Goal: Transaction & Acquisition: Purchase product/service

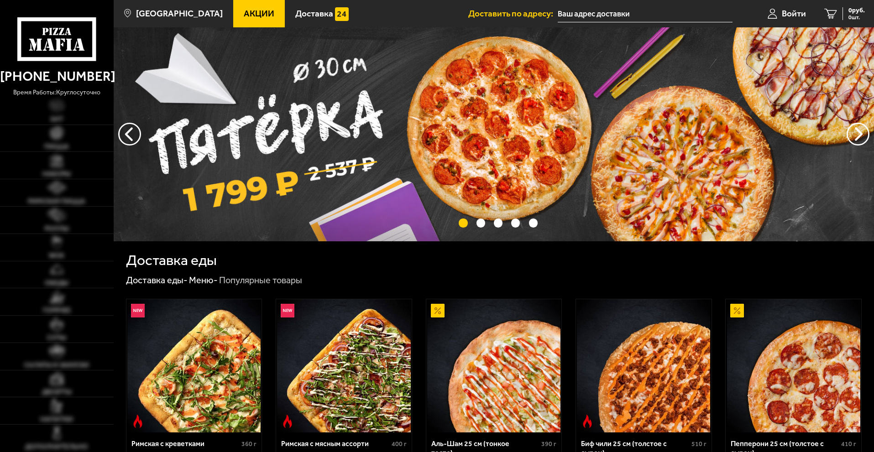
type input "[STREET_ADDRESS]"
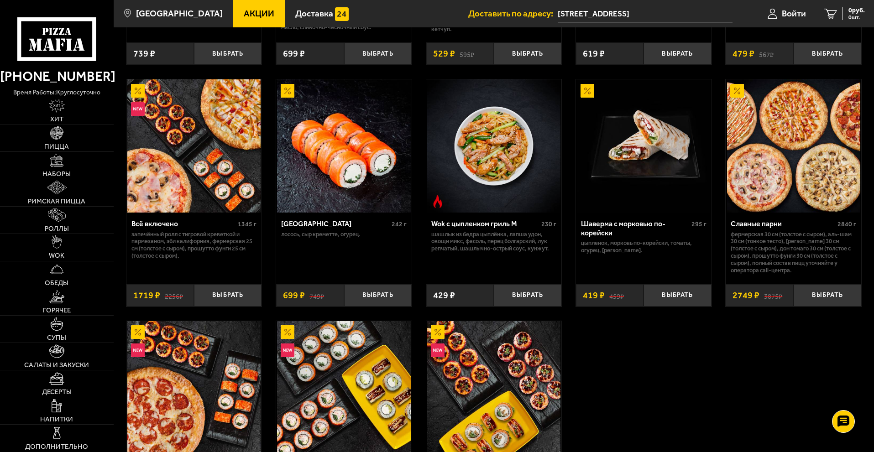
scroll to position [456, 0]
click at [53, 141] on link "Пицца" at bounding box center [57, 138] width 114 height 27
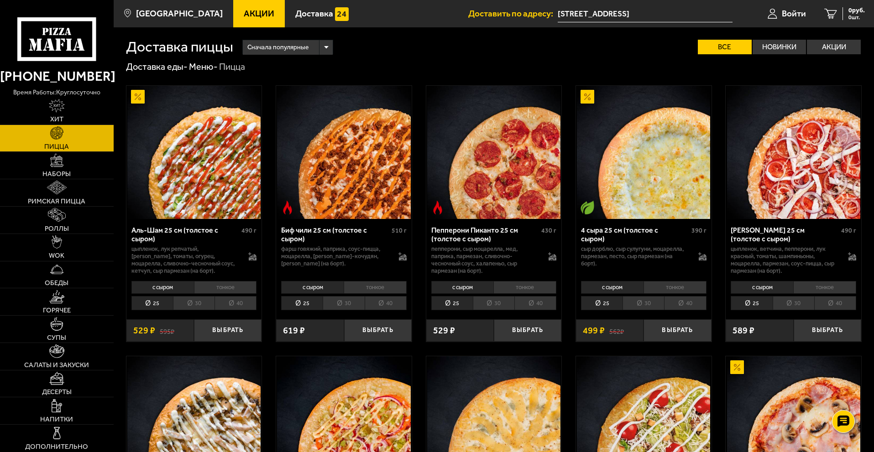
click at [238, 306] on li "40" at bounding box center [235, 303] width 42 height 14
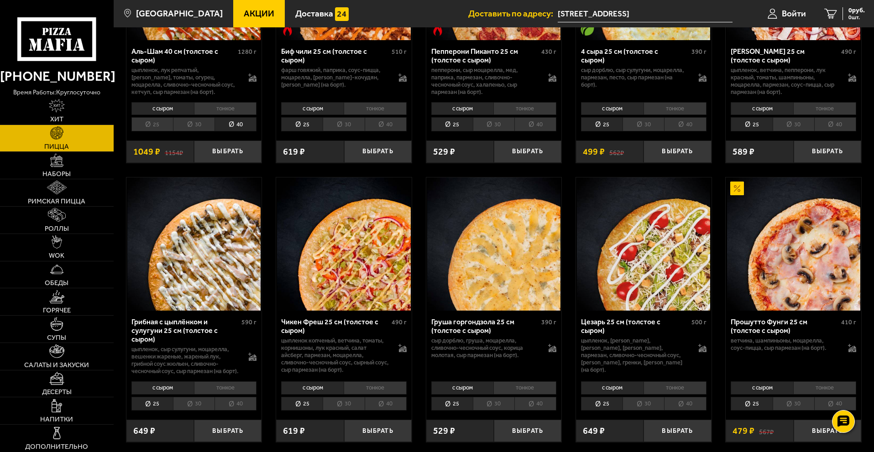
scroll to position [183, 0]
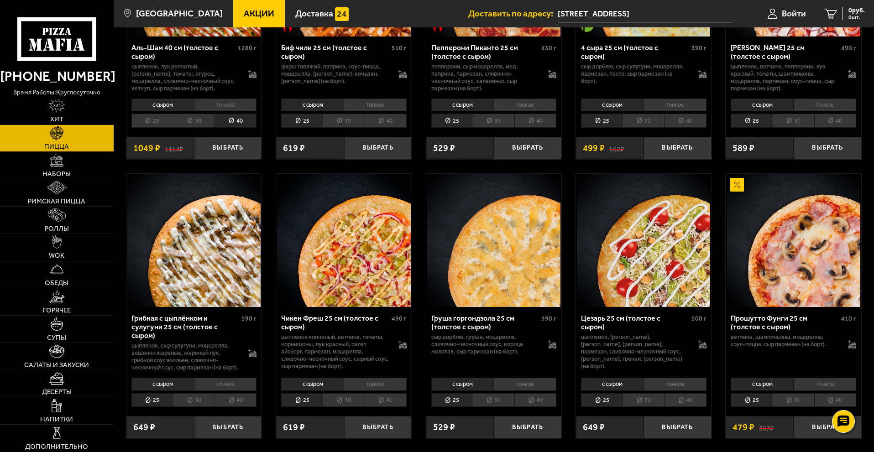
click at [236, 408] on li "40" at bounding box center [235, 400] width 42 height 14
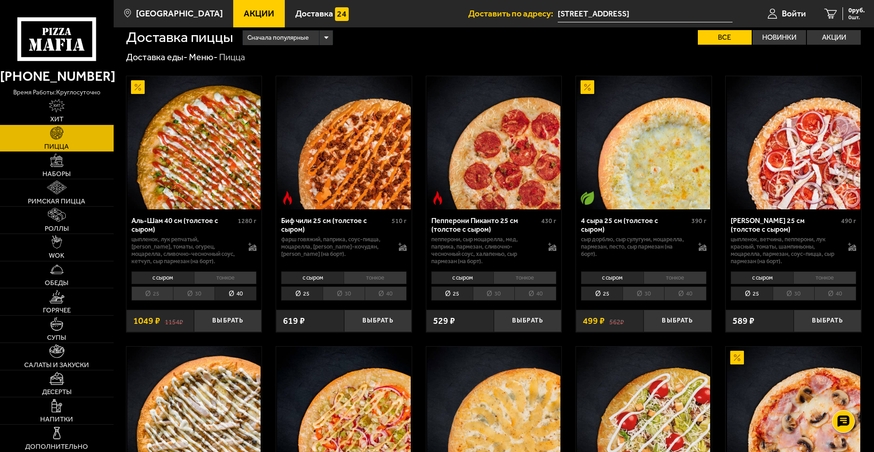
scroll to position [0, 0]
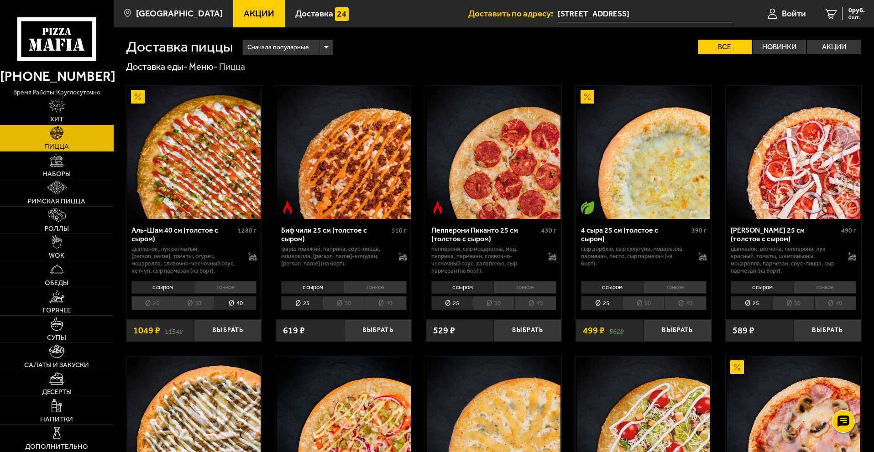
click at [845, 303] on li "40" at bounding box center [835, 303] width 42 height 14
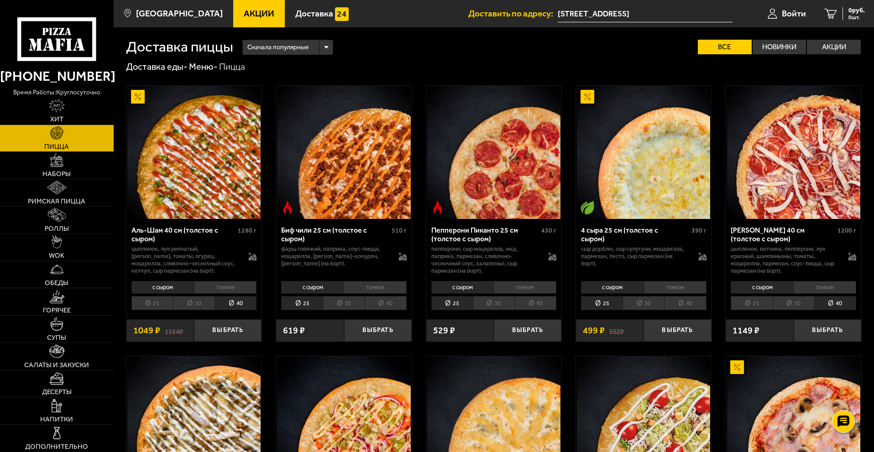
click at [683, 305] on li "40" at bounding box center [685, 303] width 42 height 14
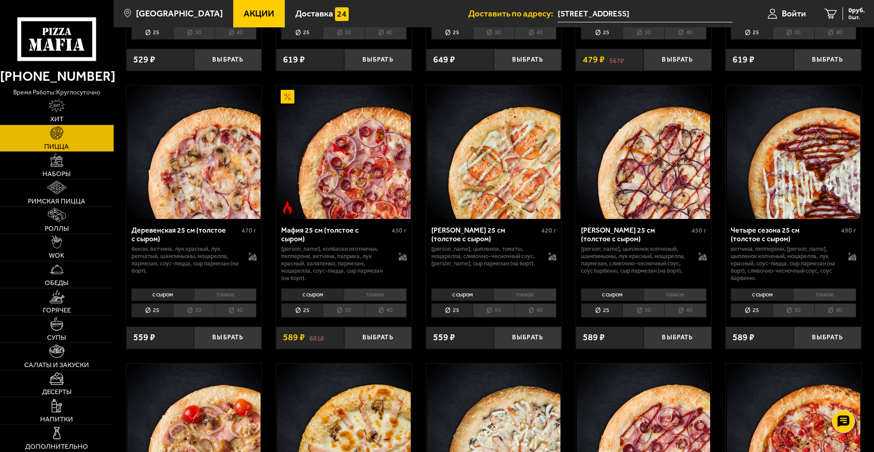
scroll to position [821, 0]
click at [694, 317] on li "40" at bounding box center [685, 310] width 42 height 14
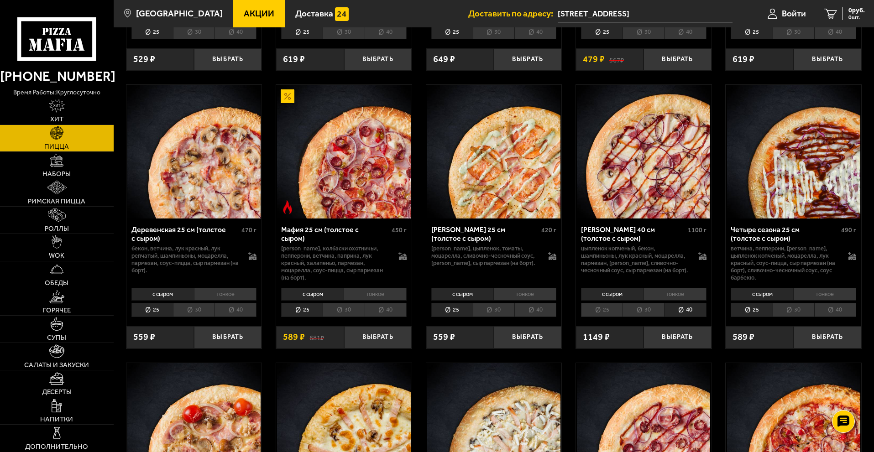
click at [245, 317] on li "40" at bounding box center [235, 310] width 42 height 14
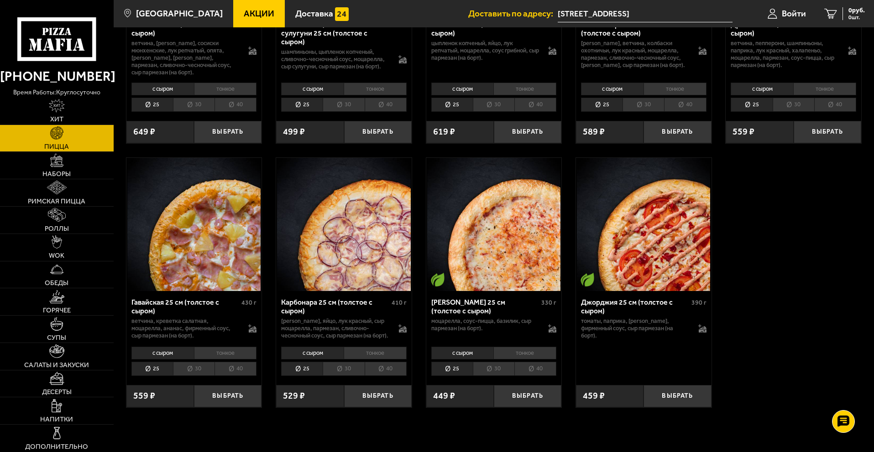
scroll to position [1369, 0]
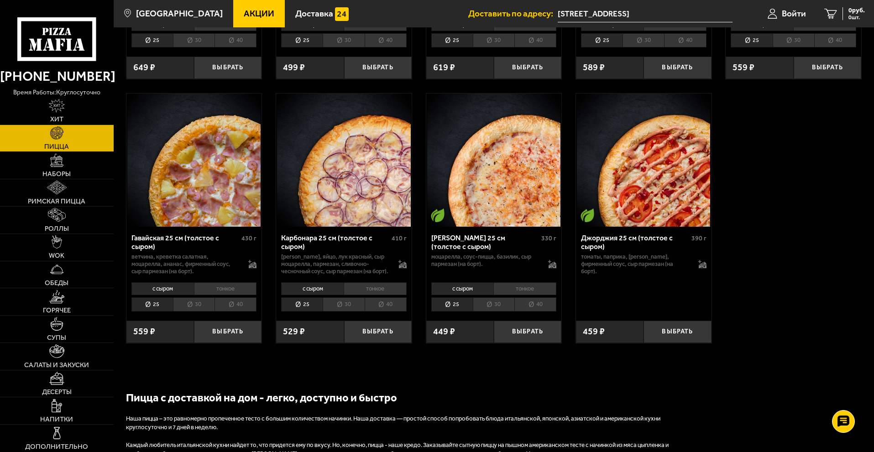
click at [537, 312] on li "40" at bounding box center [535, 305] width 42 height 14
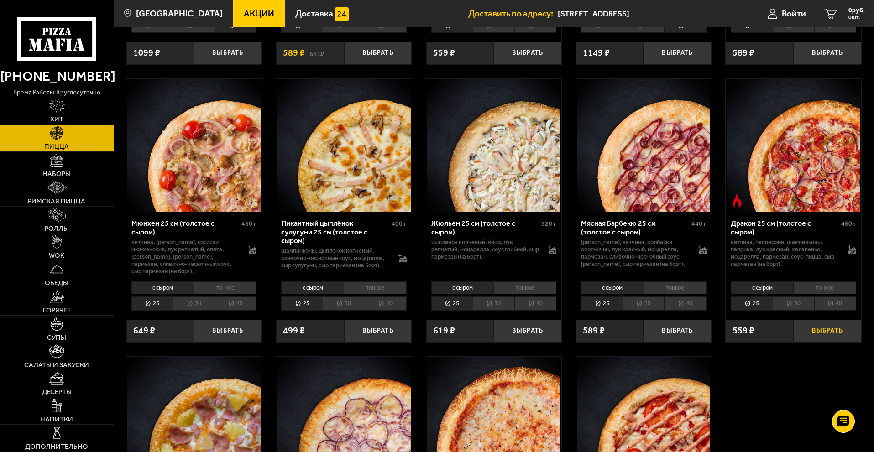
scroll to position [1105, 0]
click at [391, 311] on li "40" at bounding box center [386, 304] width 42 height 14
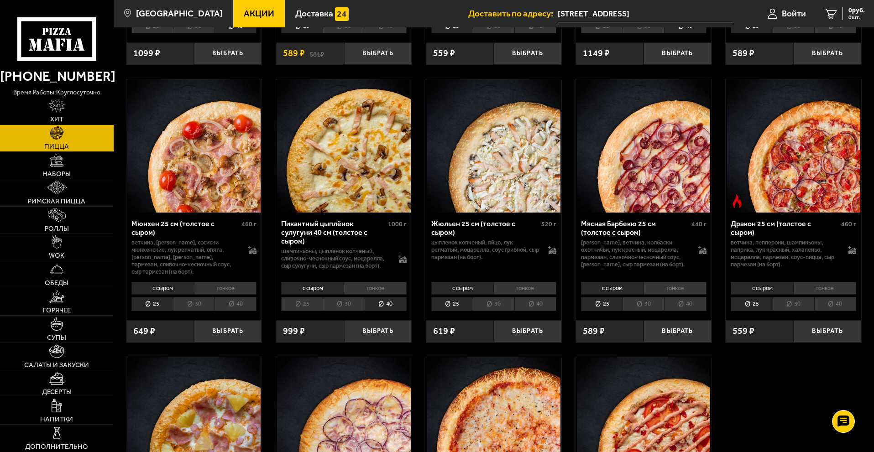
click at [545, 311] on li "40" at bounding box center [535, 304] width 42 height 14
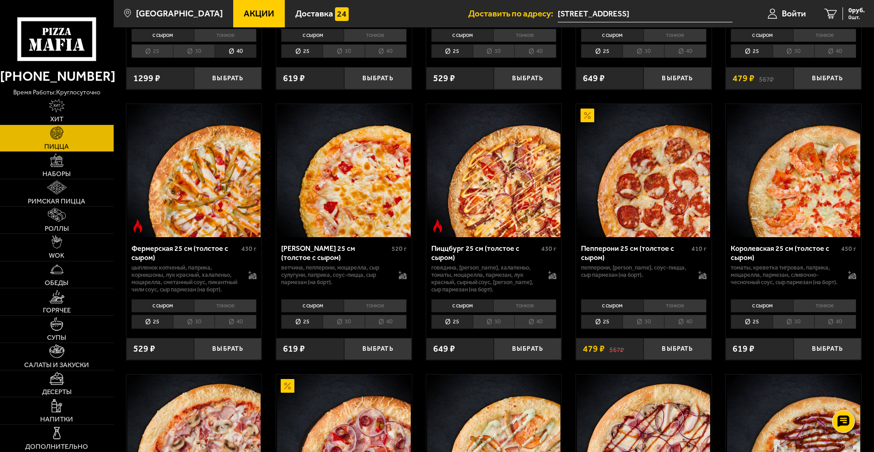
scroll to position [512, 0]
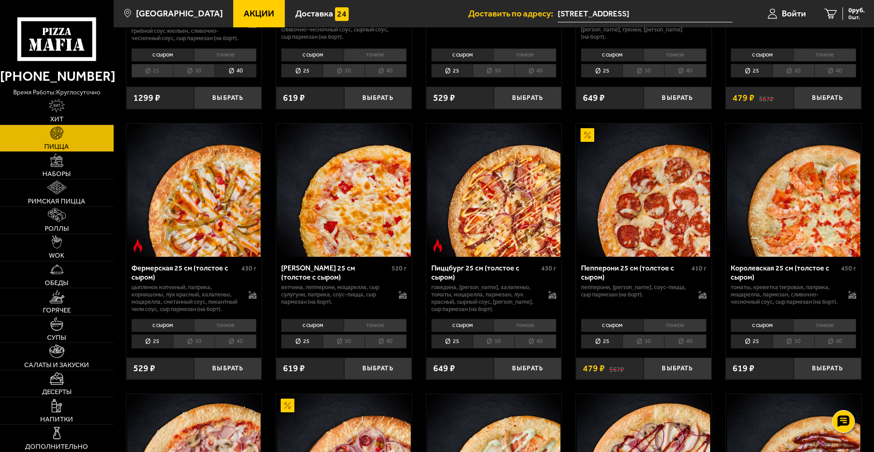
click at [691, 349] on li "40" at bounding box center [685, 342] width 42 height 14
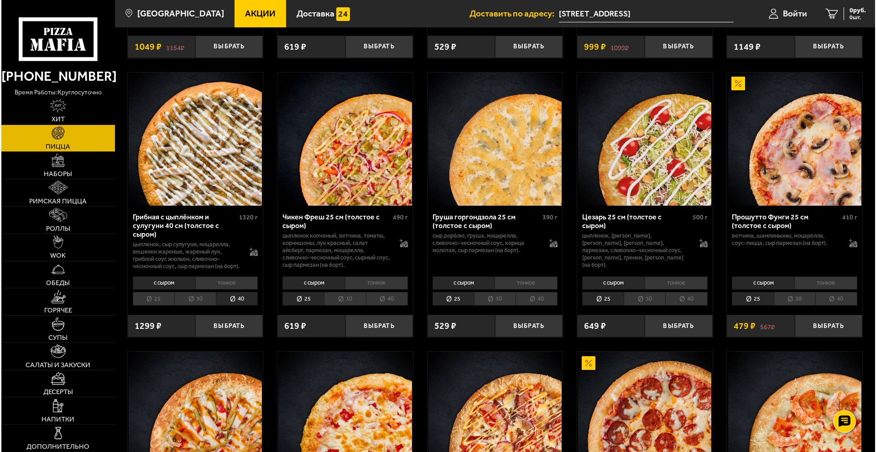
scroll to position [238, 0]
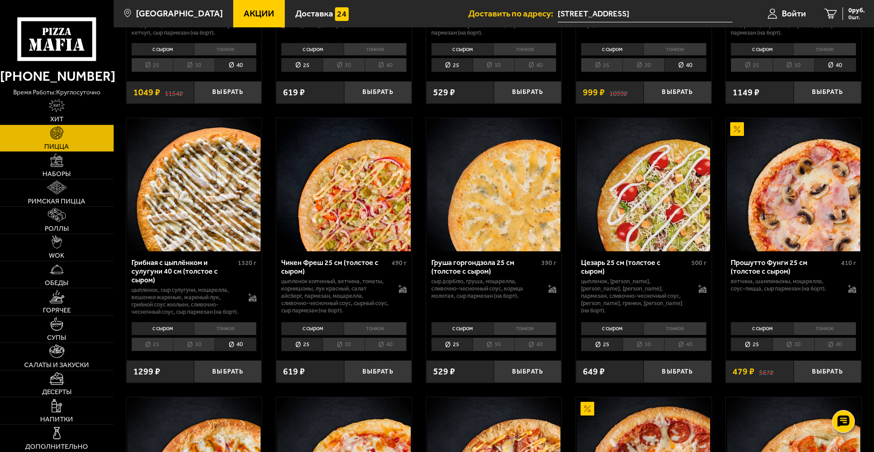
click at [196, 352] on li "30" at bounding box center [194, 345] width 42 height 14
click at [795, 13] on span "Войти" at bounding box center [794, 13] width 24 height 9
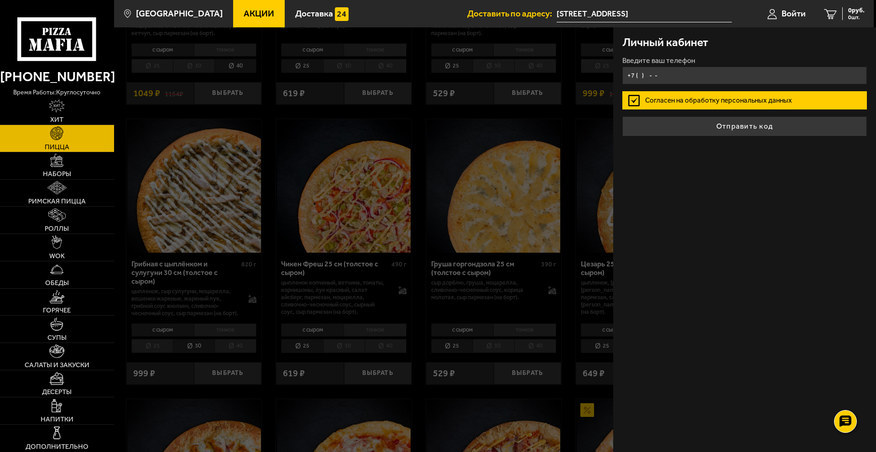
click at [667, 75] on input "+7 ( ) - -" at bounding box center [744, 76] width 245 height 18
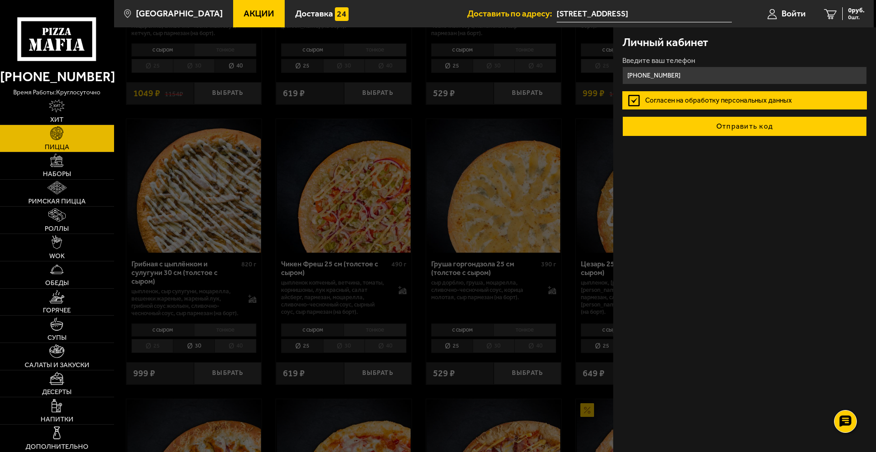
type input "[PHONE_NUMBER]"
click at [754, 125] on button "Отправить код" at bounding box center [744, 126] width 245 height 20
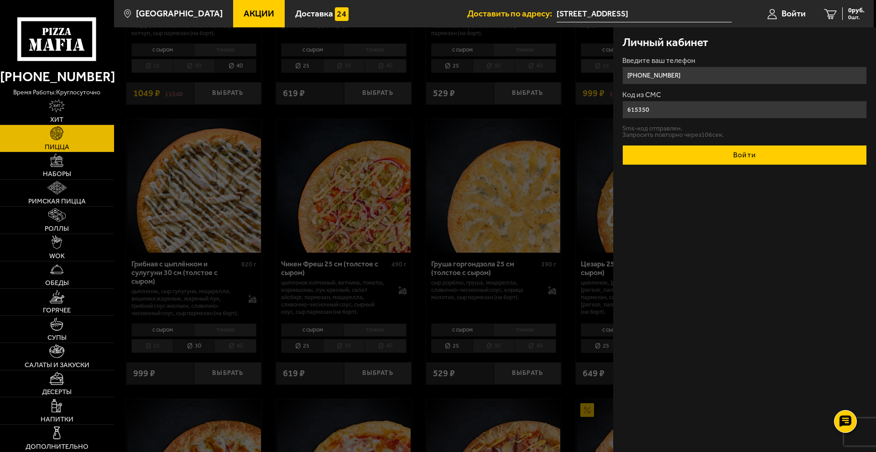
type input "615350"
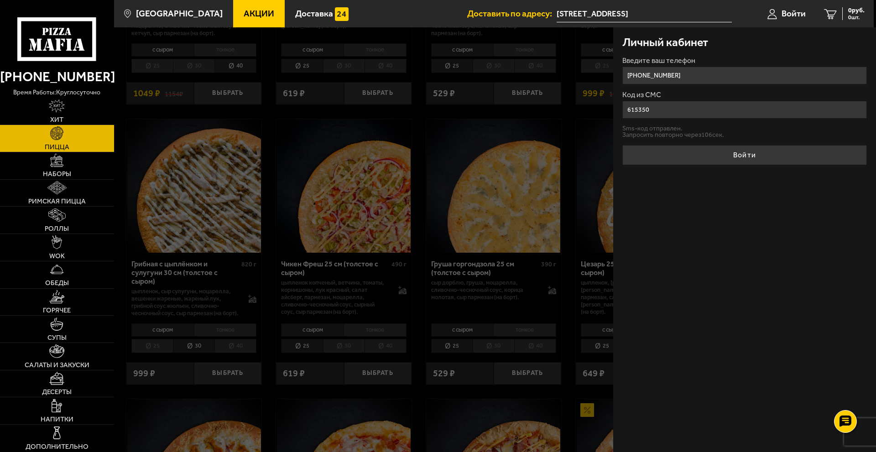
click at [762, 159] on button "Войти" at bounding box center [744, 155] width 245 height 20
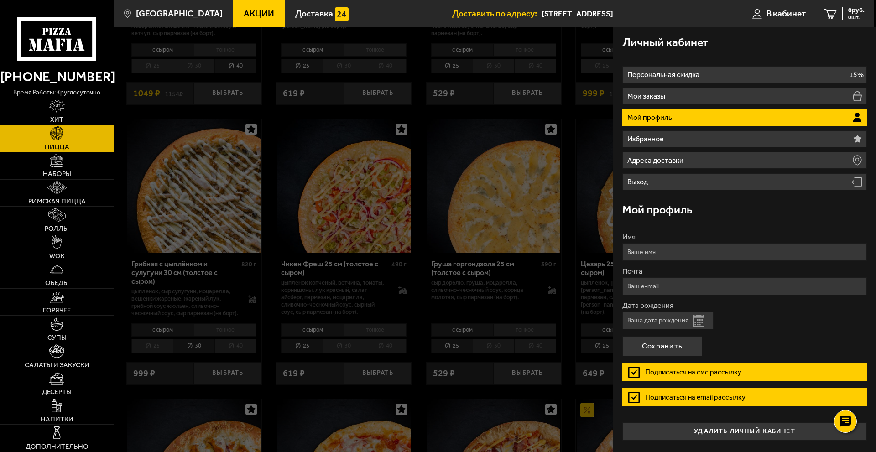
click at [692, 248] on input "Имя" at bounding box center [744, 252] width 245 height 18
type input "[PERSON_NAME]"
click at [729, 220] on div "Мой профиль" at bounding box center [744, 210] width 245 height 30
click at [741, 210] on div "Мой профиль" at bounding box center [744, 210] width 245 height 30
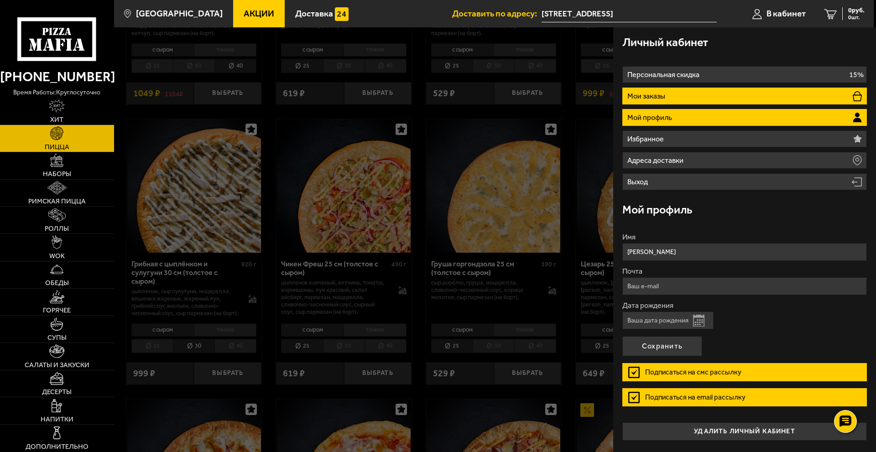
click at [704, 94] on li "Мои заказы" at bounding box center [744, 96] width 245 height 17
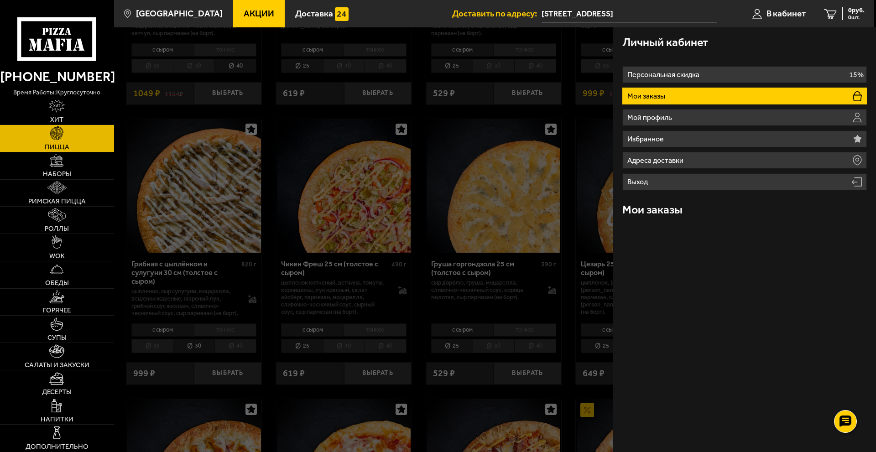
click at [748, 258] on div "Личный кабинет Персональная скидка 15% Мои заказы Мой профиль Избранное Адреса …" at bounding box center [744, 239] width 263 height 425
click at [750, 37] on div "Личный кабинет" at bounding box center [744, 42] width 245 height 30
click at [52, 139] on img at bounding box center [56, 132] width 13 height 13
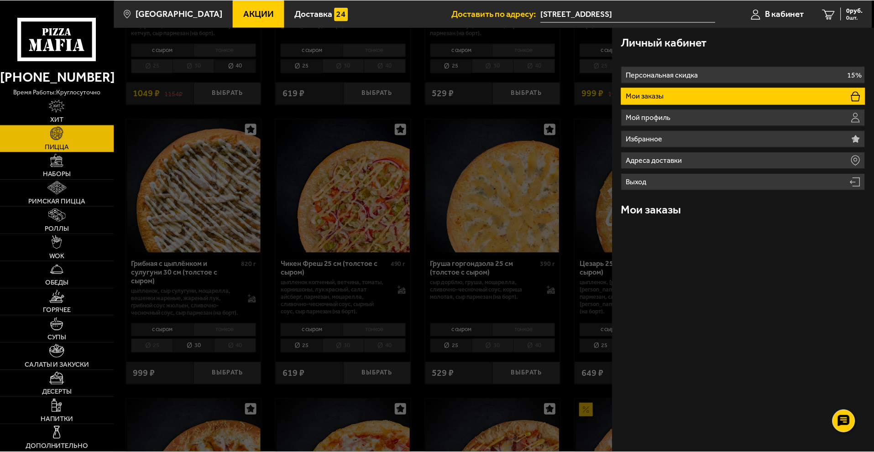
scroll to position [0, 0]
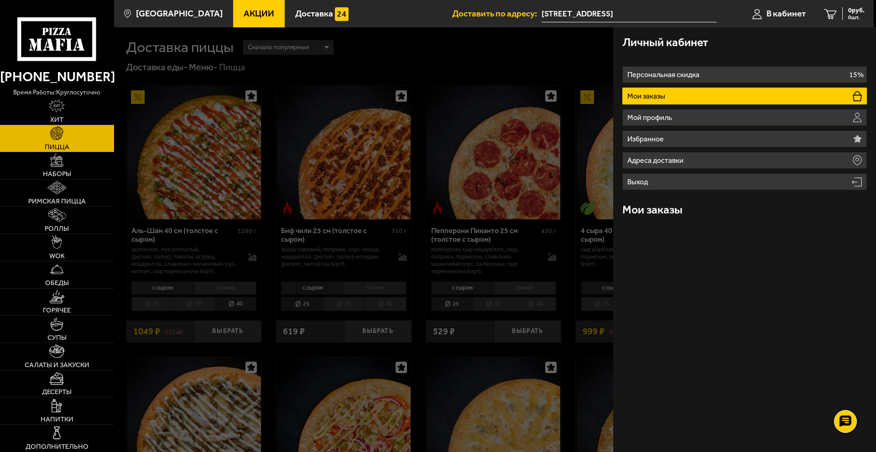
click at [58, 43] on use at bounding box center [59, 45] width 6 height 12
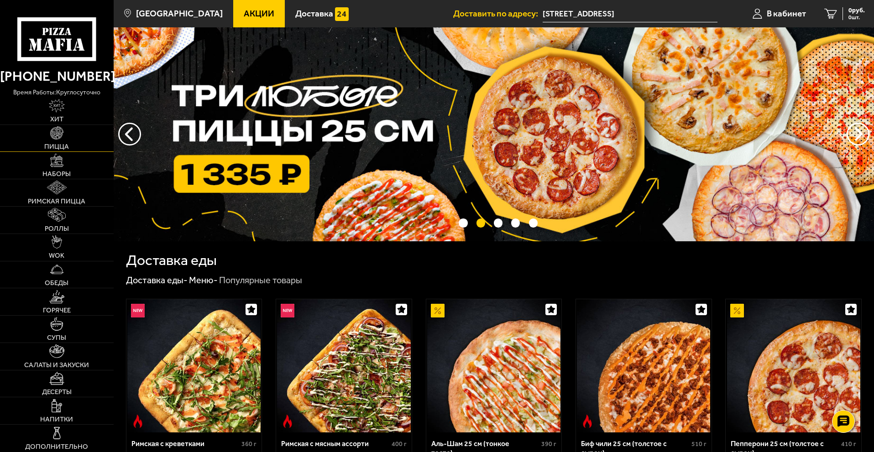
click at [61, 141] on link "Пицца" at bounding box center [57, 138] width 114 height 27
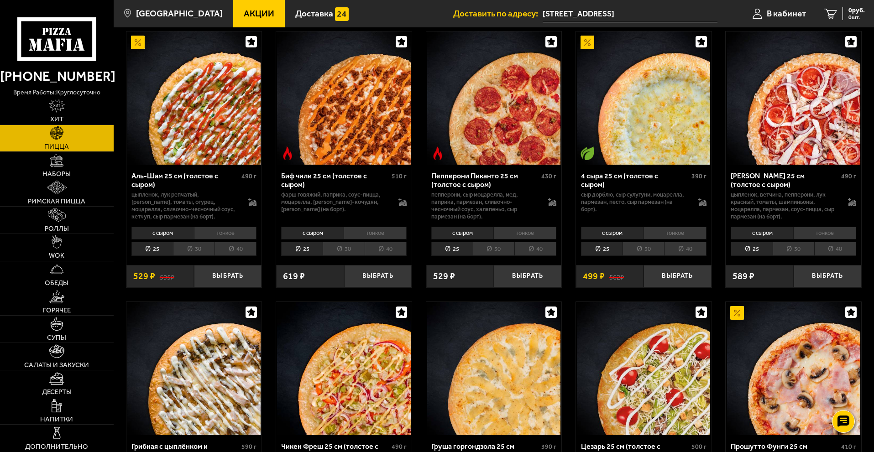
scroll to position [46, 0]
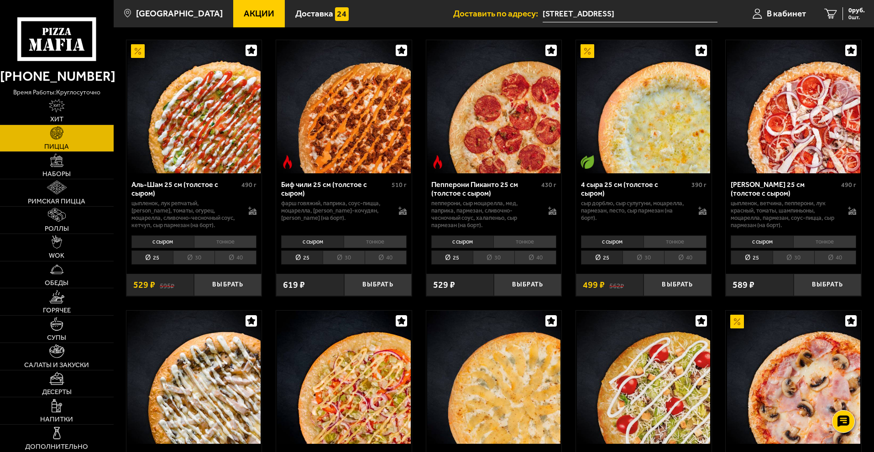
click at [833, 256] on li "40" at bounding box center [835, 258] width 42 height 14
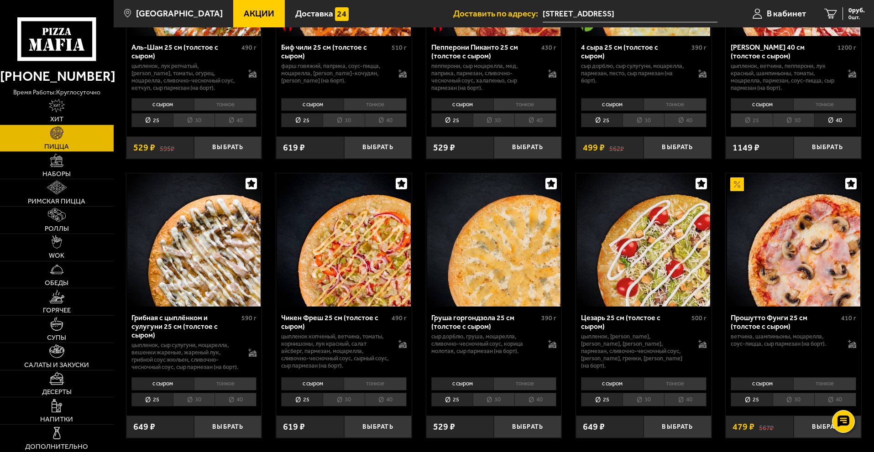
scroll to position [274, 0]
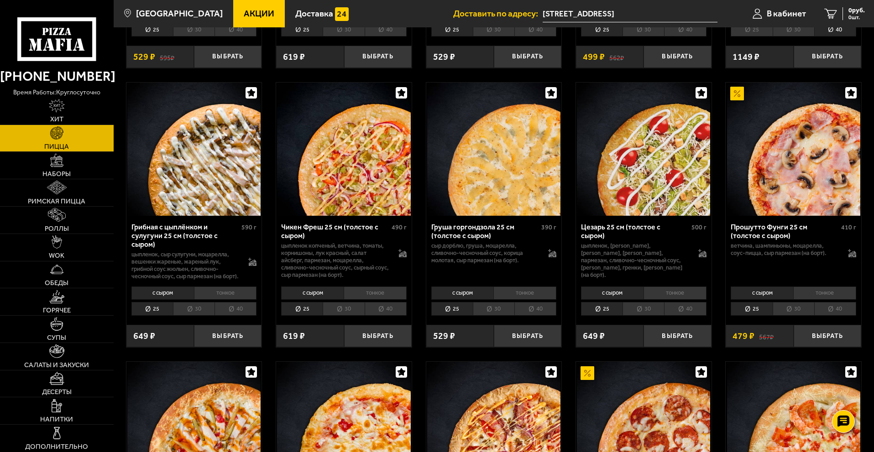
click at [188, 316] on li "30" at bounding box center [194, 309] width 42 height 14
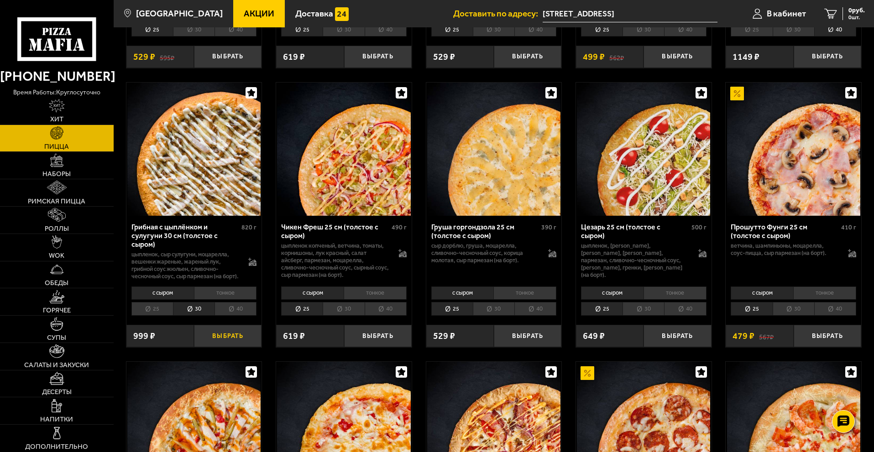
click at [220, 345] on button "Выбрать" at bounding box center [228, 336] width 68 height 22
click at [201, 346] on button "−" at bounding box center [205, 336] width 22 height 22
click at [155, 316] on li "25" at bounding box center [152, 309] width 42 height 14
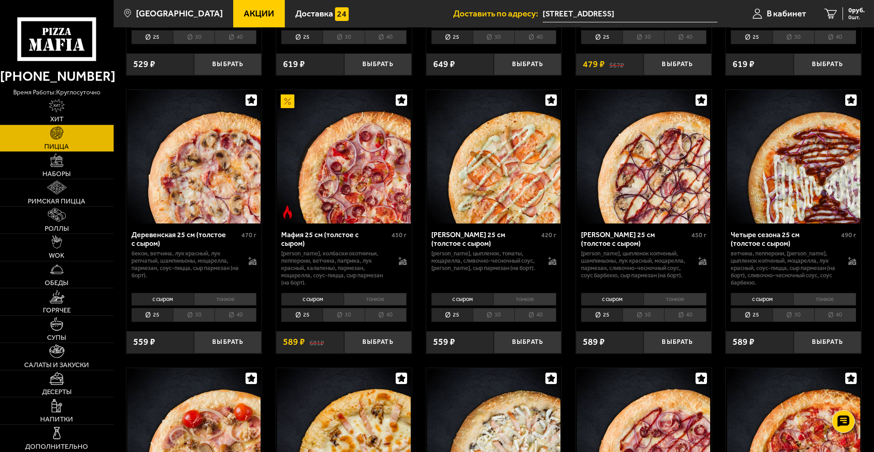
scroll to position [821, 0]
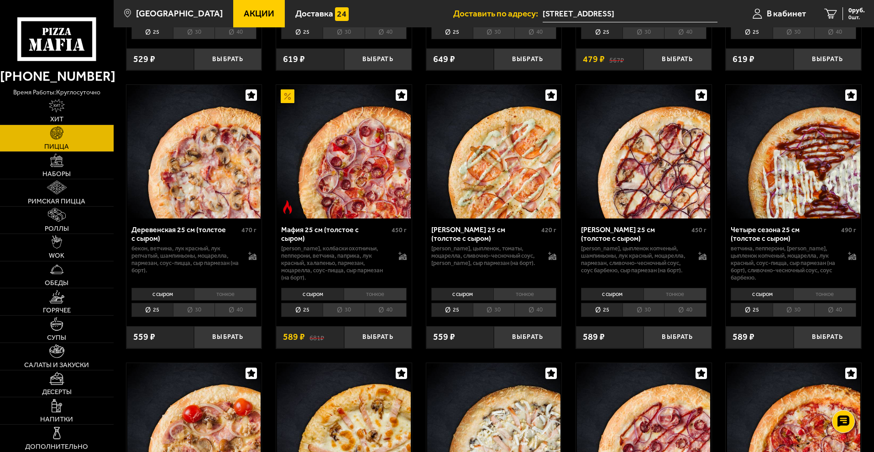
click at [689, 317] on li "40" at bounding box center [685, 310] width 42 height 14
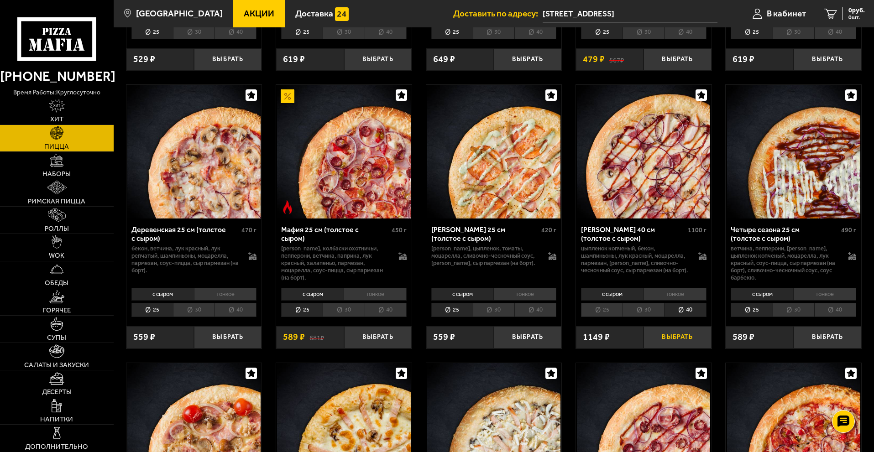
click at [688, 349] on button "Выбрать" at bounding box center [677, 337] width 68 height 22
click at [651, 349] on button "−" at bounding box center [654, 337] width 22 height 22
click at [645, 317] on li "30" at bounding box center [643, 310] width 42 height 14
click at [673, 349] on button "Выбрать" at bounding box center [677, 337] width 68 height 22
click at [660, 183] on img at bounding box center [643, 151] width 133 height 133
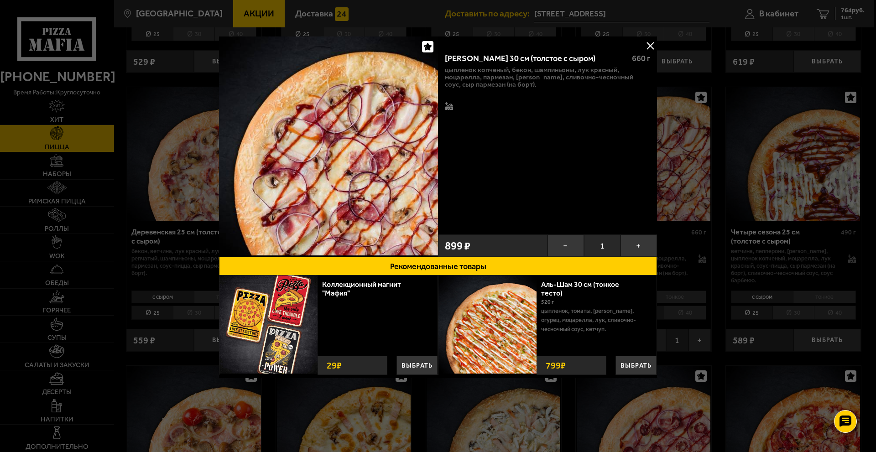
click at [649, 45] on button at bounding box center [650, 46] width 14 height 14
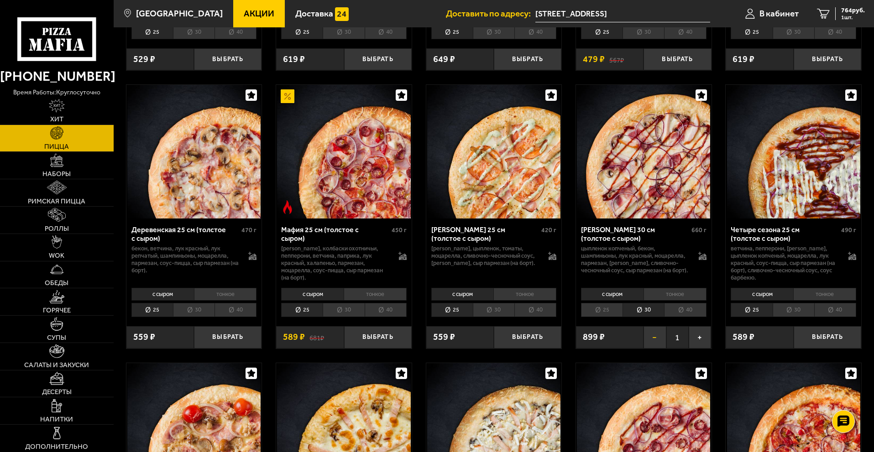
click at [652, 349] on button "−" at bounding box center [654, 337] width 22 height 22
click at [66, 248] on link "WOK" at bounding box center [57, 247] width 114 height 27
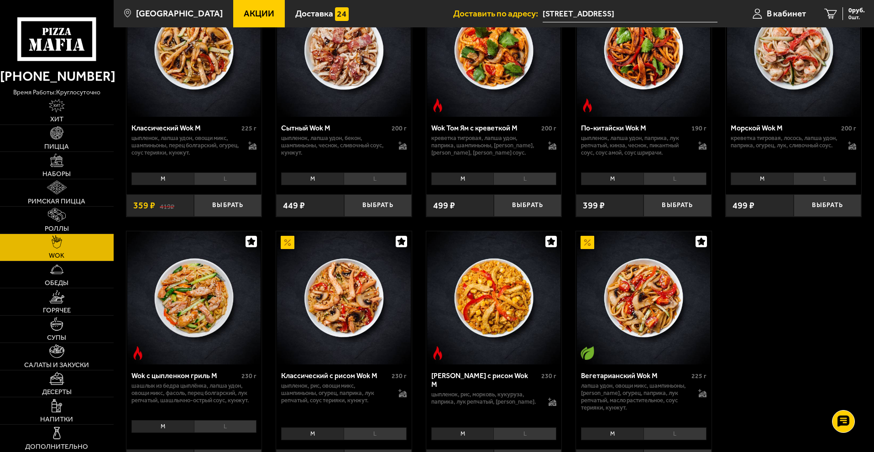
scroll to position [456, 0]
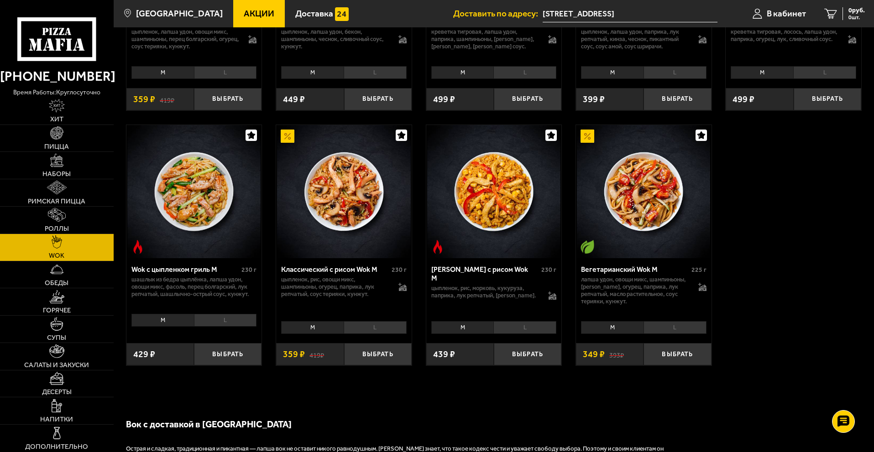
click at [690, 332] on li "L" at bounding box center [674, 327] width 63 height 13
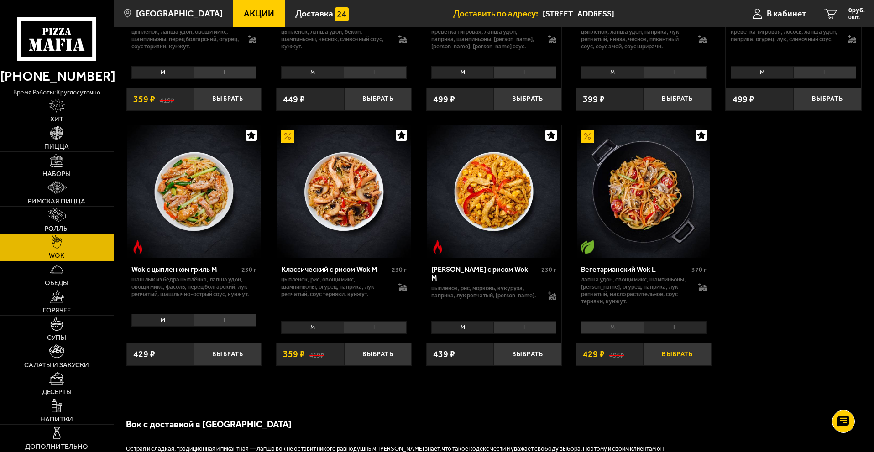
click at [680, 356] on button "Выбрать" at bounding box center [677, 354] width 68 height 22
click at [50, 389] on span "Десерты" at bounding box center [57, 392] width 30 height 7
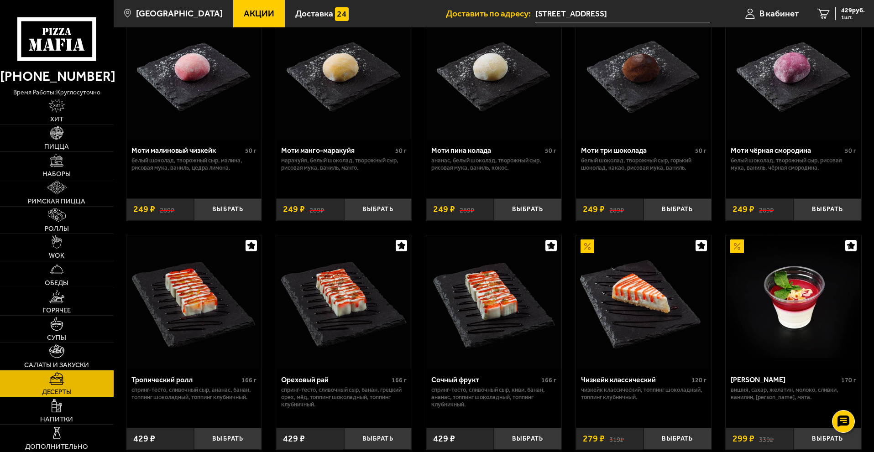
scroll to position [228, 0]
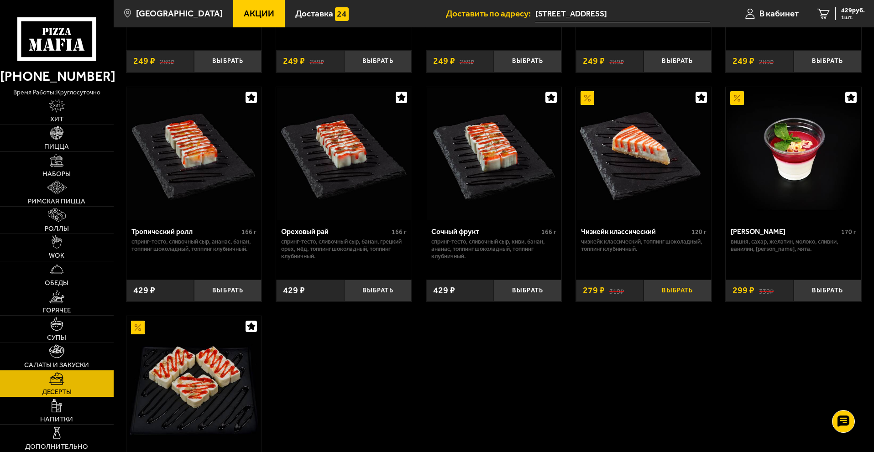
click at [668, 292] on button "Выбрать" at bounding box center [677, 291] width 68 height 22
click at [654, 292] on button "−" at bounding box center [654, 291] width 22 height 22
click at [58, 250] on link "WOK" at bounding box center [57, 247] width 114 height 27
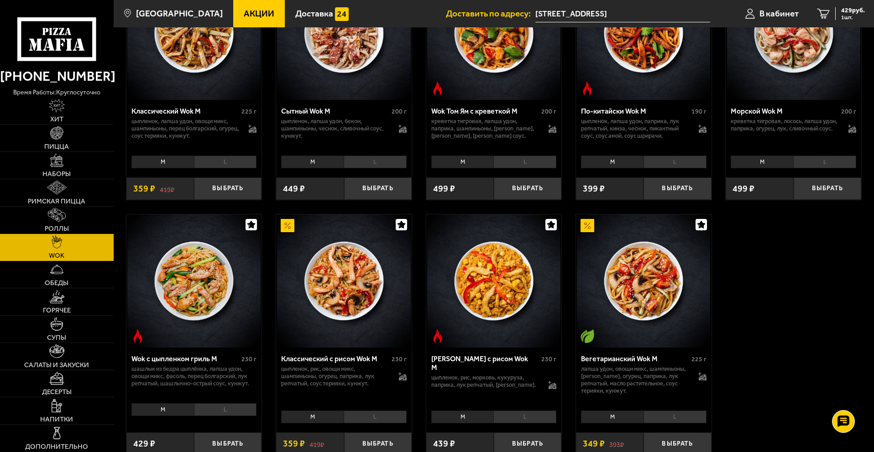
scroll to position [502, 0]
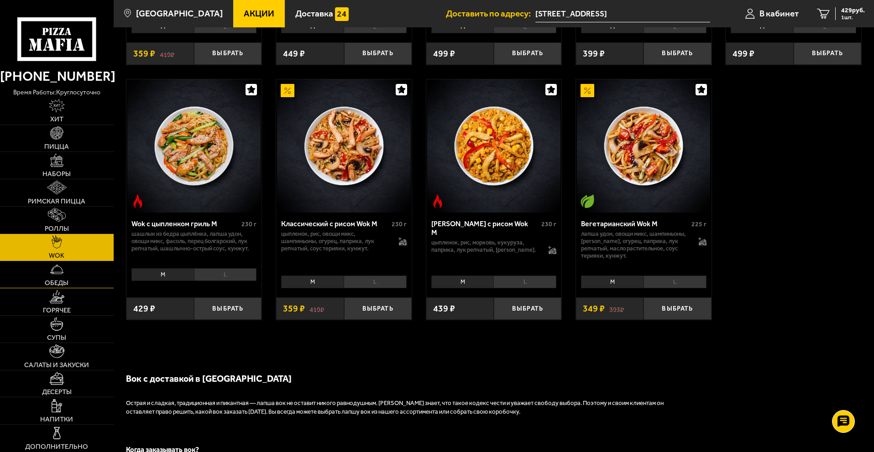
click at [57, 278] on link "Обеды" at bounding box center [57, 274] width 114 height 27
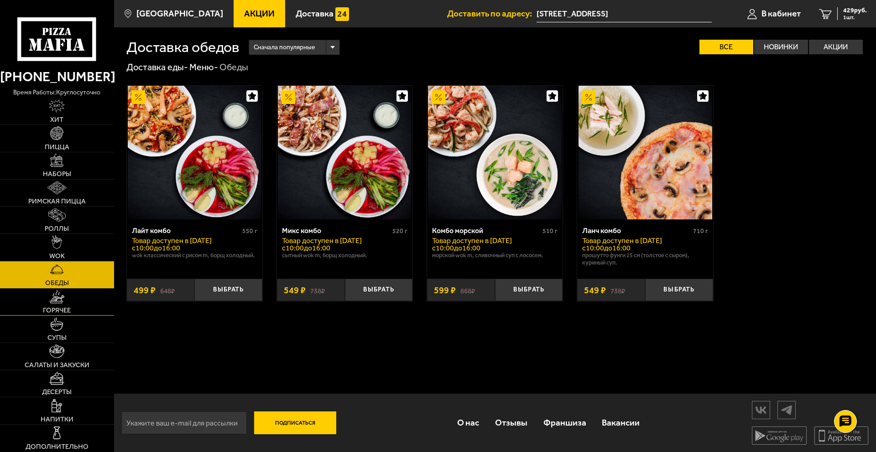
click at [72, 309] on link "Горячее" at bounding box center [57, 302] width 114 height 27
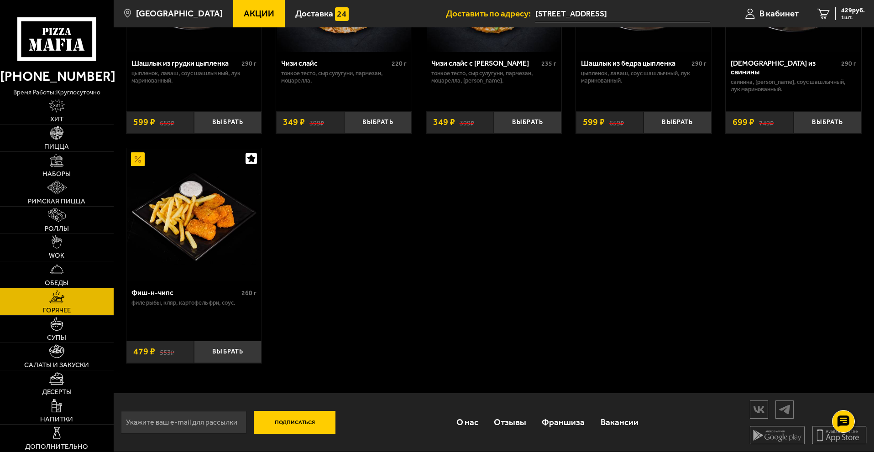
scroll to position [684, 0]
click at [45, 358] on link "Салаты и закуски" at bounding box center [57, 356] width 114 height 27
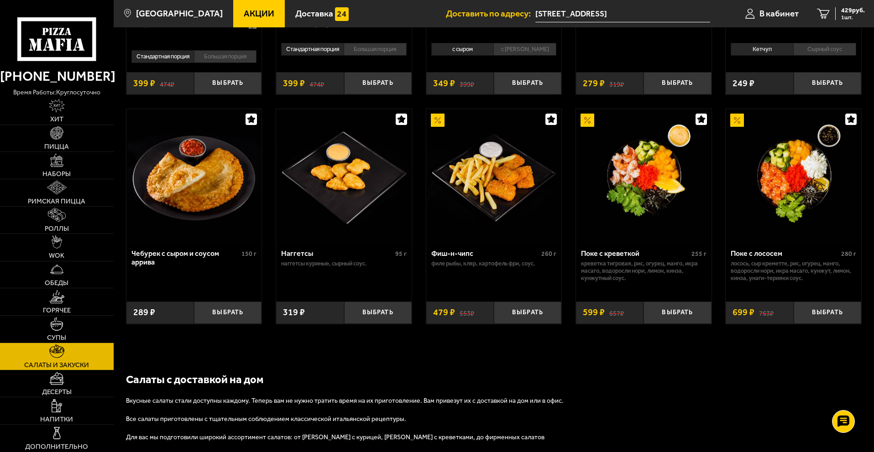
scroll to position [502, 0]
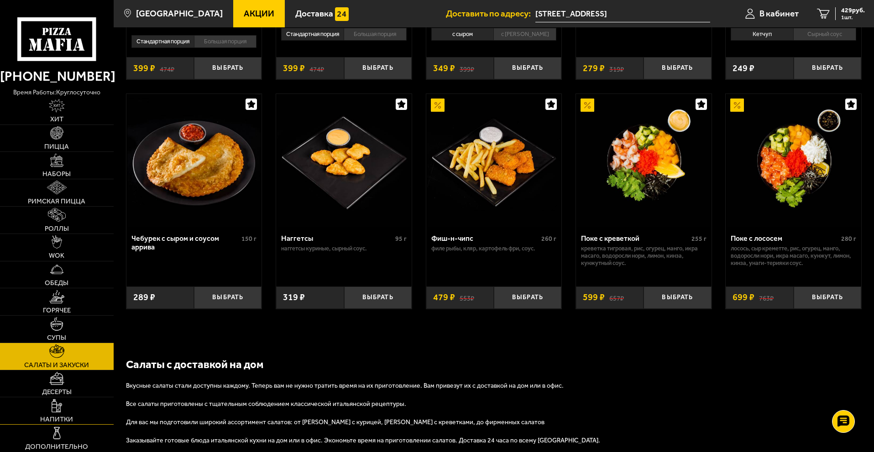
click at [62, 414] on link "Напитки" at bounding box center [57, 410] width 114 height 27
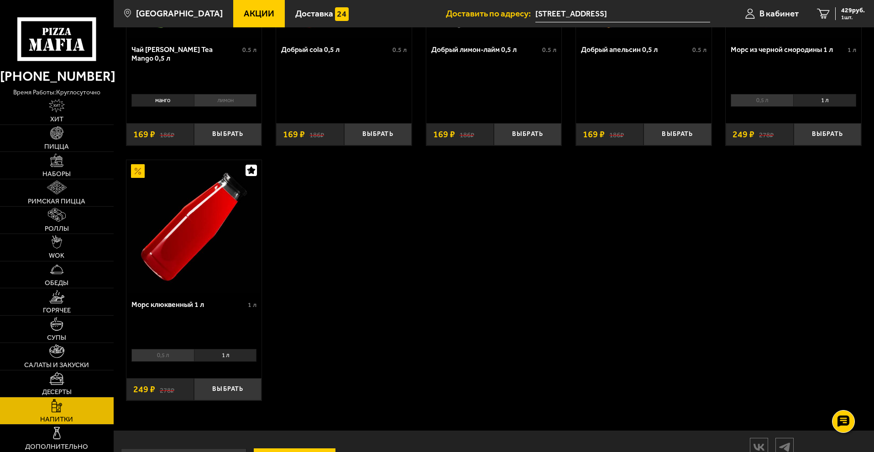
scroll to position [183, 0]
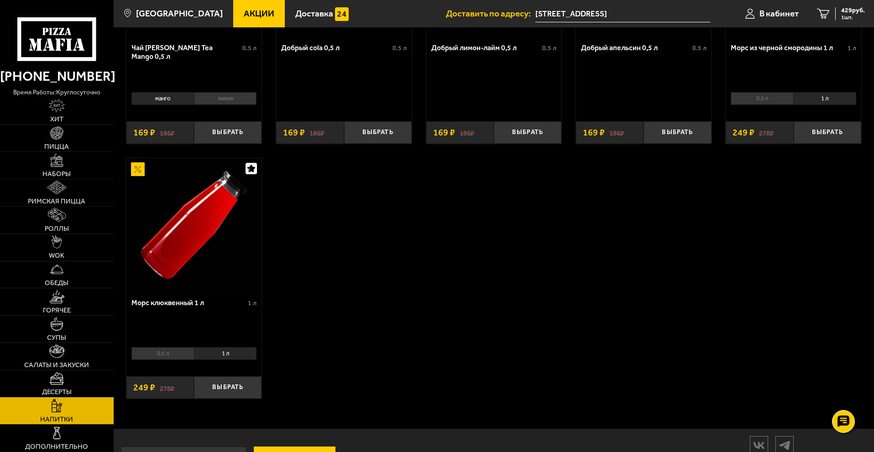
click at [212, 358] on li "1 л" at bounding box center [225, 353] width 63 height 13
click at [216, 394] on button "Выбрать" at bounding box center [228, 387] width 68 height 22
click at [202, 389] on button "−" at bounding box center [205, 387] width 22 height 22
click at [847, 10] on span "429 руб." at bounding box center [853, 10] width 24 height 6
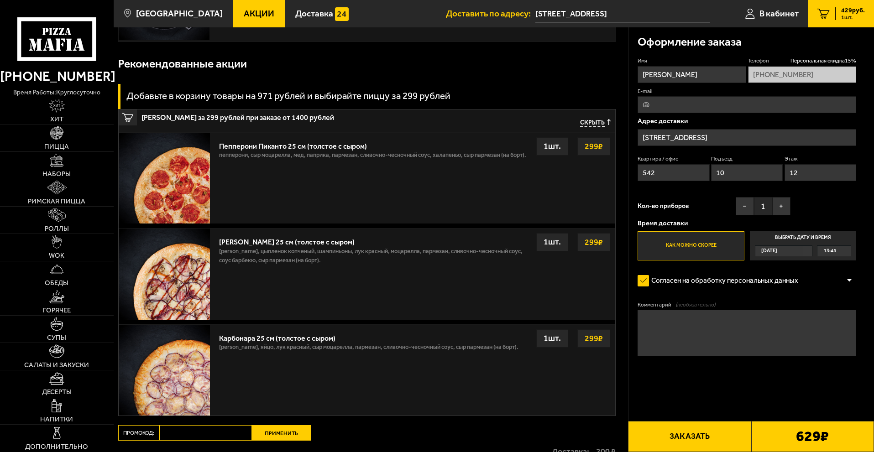
scroll to position [137, 0]
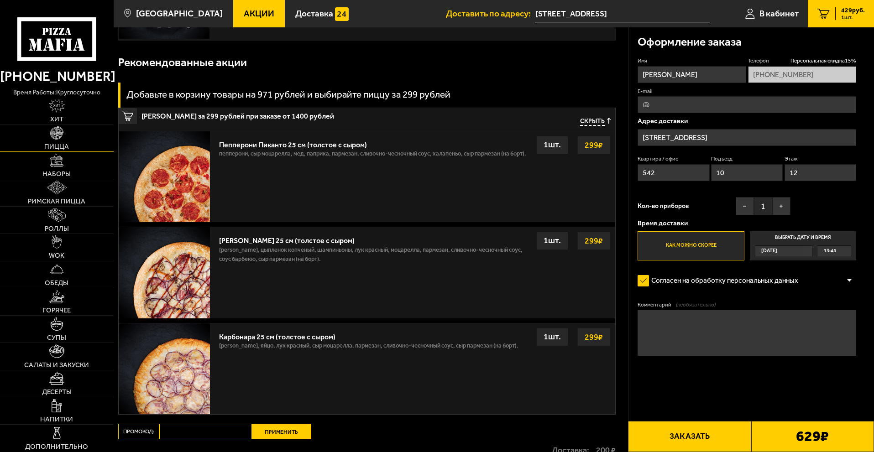
click at [65, 140] on link "Пицца" at bounding box center [57, 138] width 114 height 27
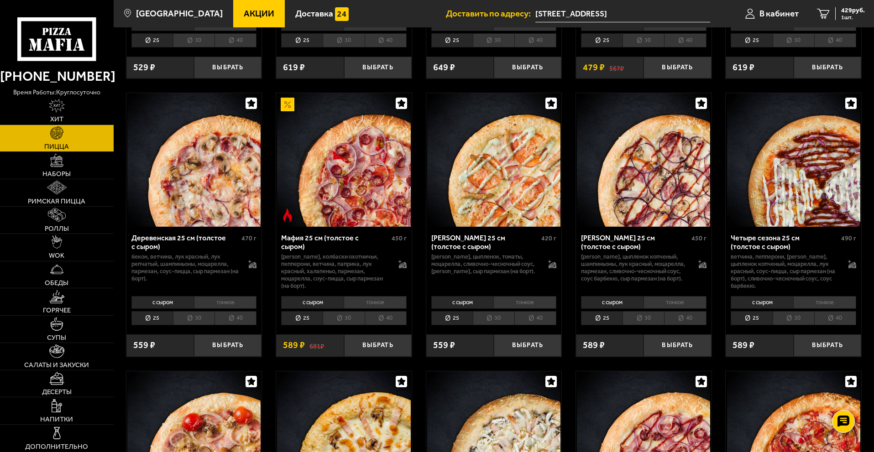
scroll to position [821, 0]
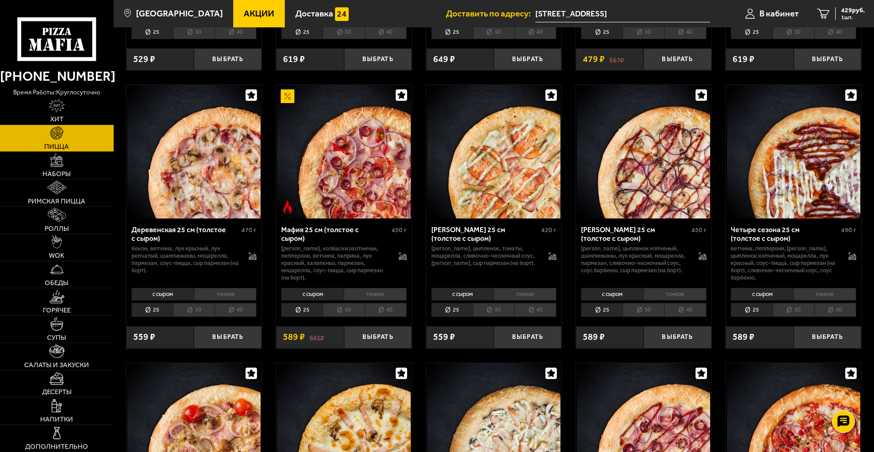
click at [635, 317] on li "30" at bounding box center [643, 310] width 42 height 14
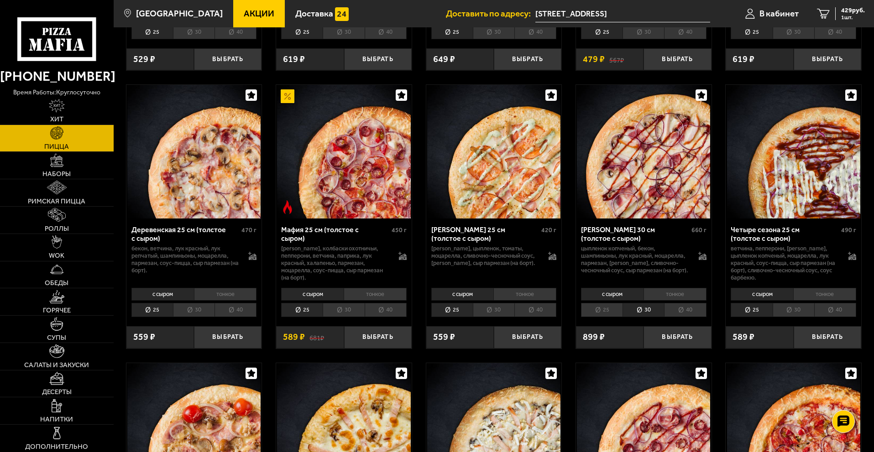
click at [616, 317] on li "25" at bounding box center [602, 310] width 42 height 14
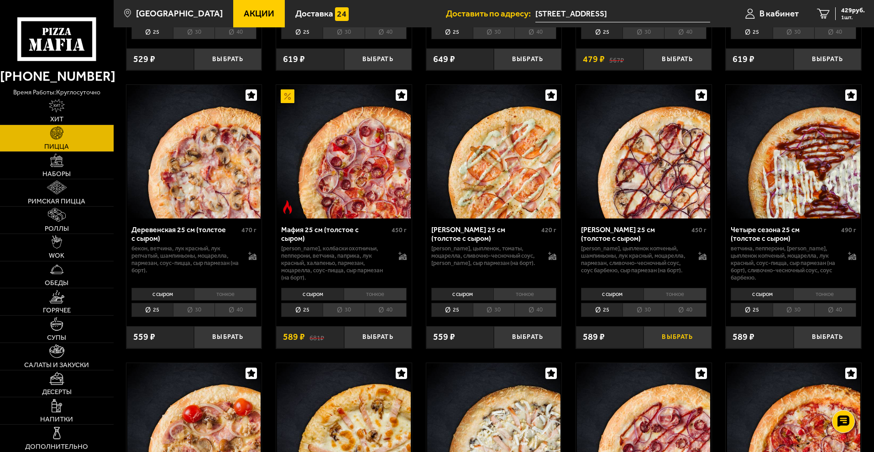
click at [661, 349] on button "Выбрать" at bounding box center [677, 337] width 68 height 22
click at [655, 349] on button "−" at bounding box center [654, 337] width 22 height 22
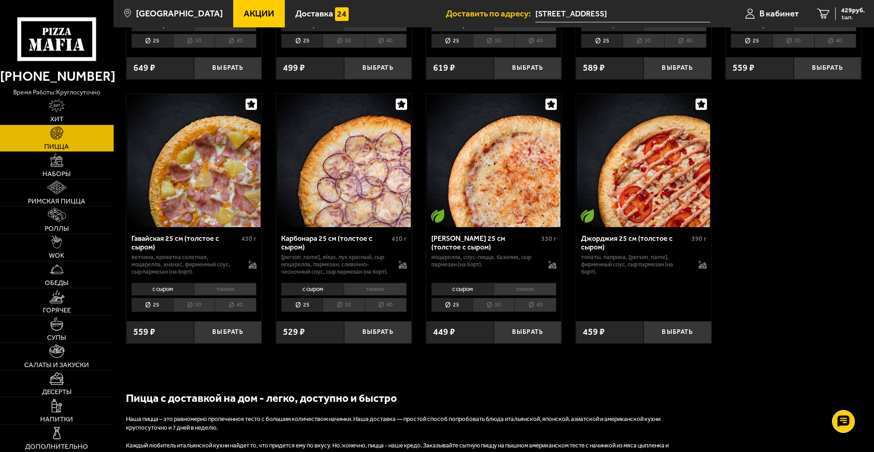
scroll to position [1369, 0]
click at [520, 343] on button "Выбрать" at bounding box center [528, 332] width 68 height 22
click at [510, 343] on button "−" at bounding box center [505, 332] width 22 height 22
click at [502, 312] on li "30" at bounding box center [494, 305] width 42 height 14
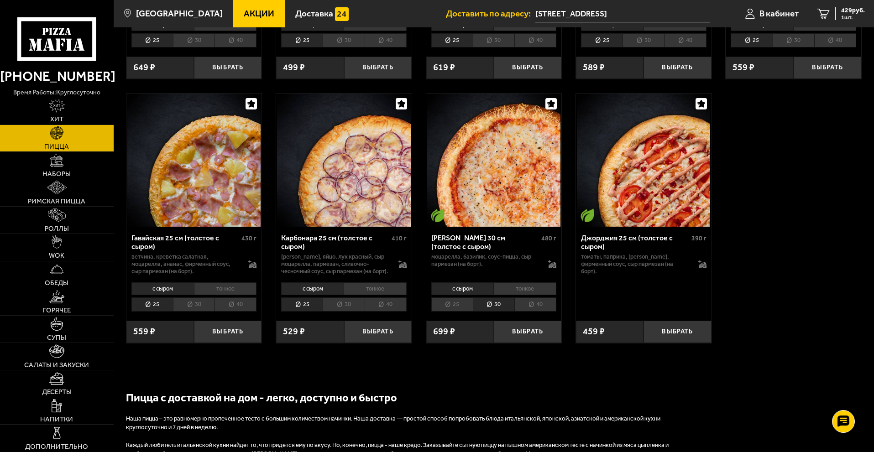
click at [53, 389] on span "Десерты" at bounding box center [57, 392] width 30 height 7
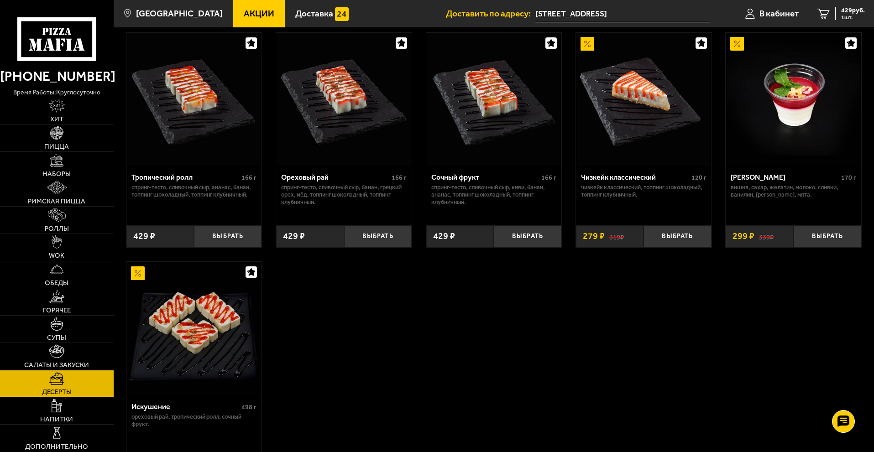
scroll to position [261, 0]
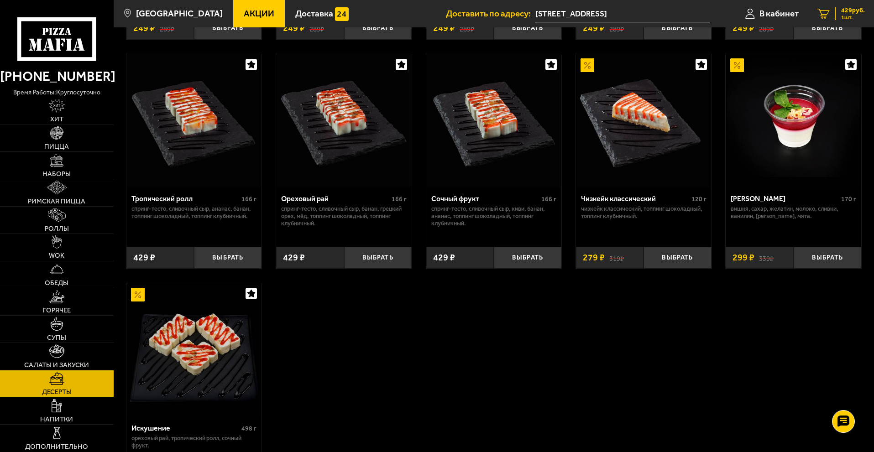
click at [853, 9] on span "429 руб." at bounding box center [853, 10] width 24 height 6
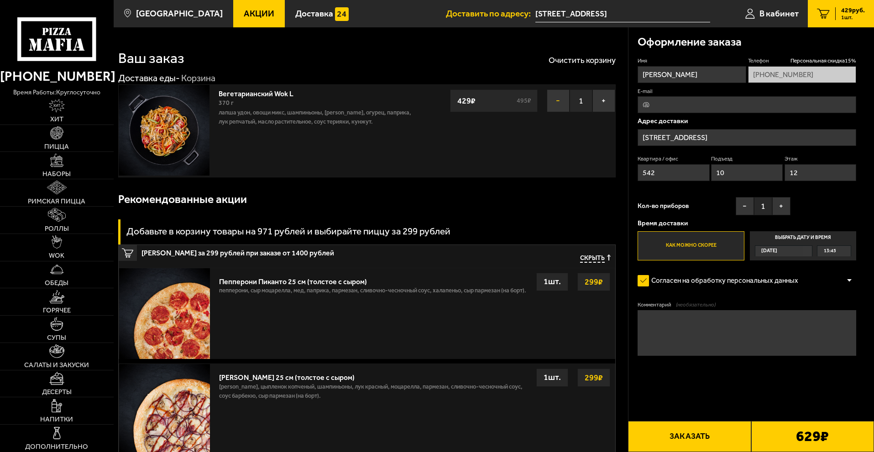
click at [557, 101] on button "−" at bounding box center [558, 100] width 23 height 23
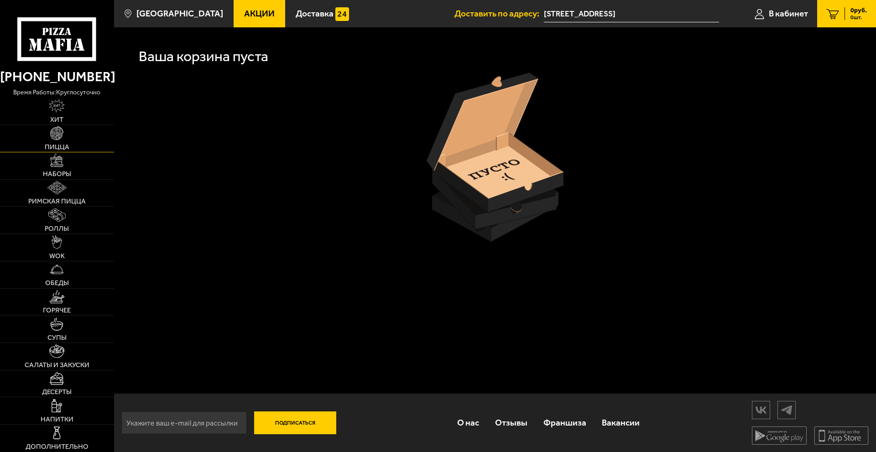
click at [61, 146] on span "Пицца" at bounding box center [57, 147] width 25 height 7
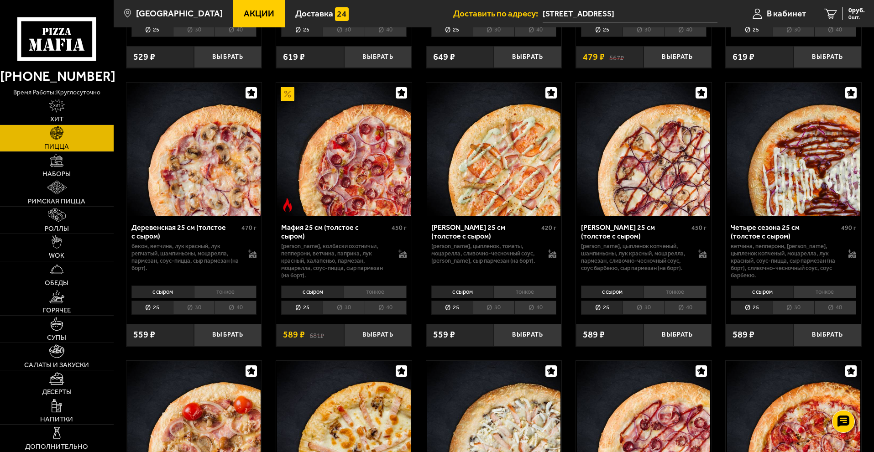
scroll to position [867, 0]
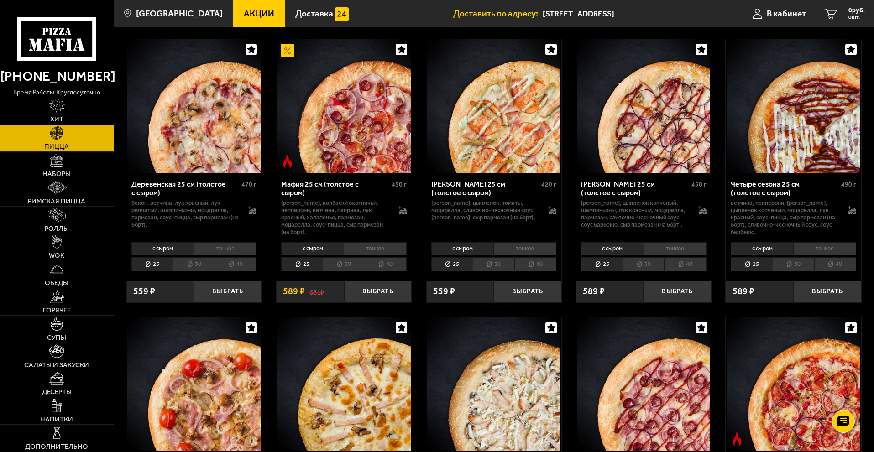
click at [639, 272] on li "30" at bounding box center [643, 264] width 42 height 14
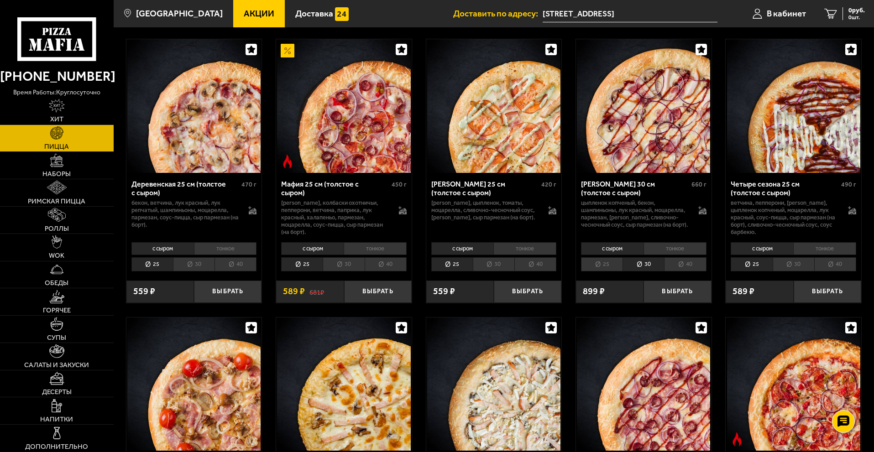
click at [615, 272] on li "25" at bounding box center [602, 264] width 42 height 14
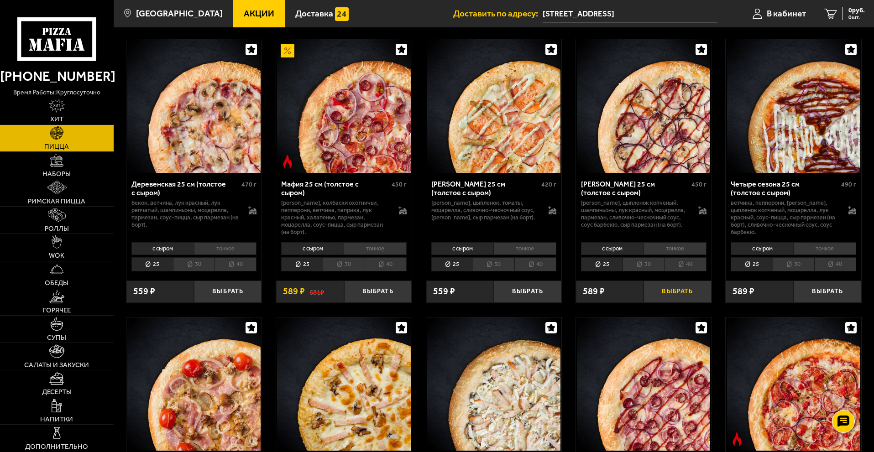
click at [671, 303] on button "Выбрать" at bounding box center [677, 292] width 68 height 22
click at [62, 380] on img at bounding box center [56, 378] width 15 height 13
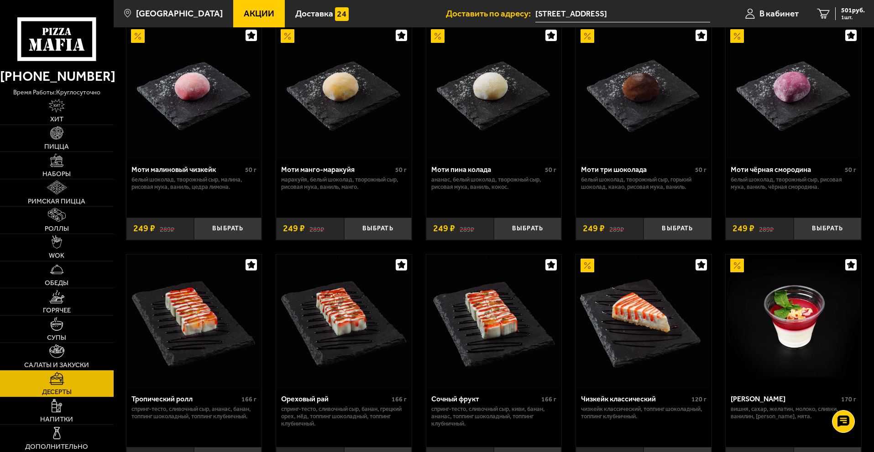
scroll to position [183, 0]
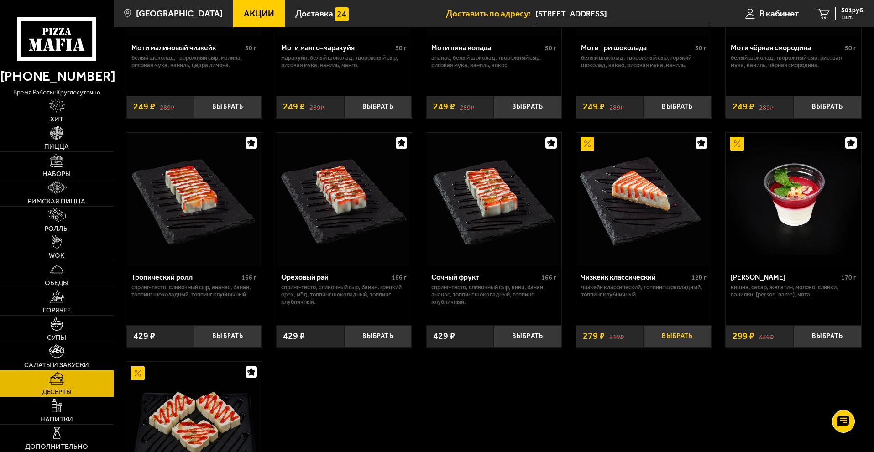
click at [689, 339] on button "Выбрать" at bounding box center [677, 336] width 68 height 22
click at [654, 340] on button "−" at bounding box center [654, 336] width 22 height 22
click at [58, 142] on link "Пицца" at bounding box center [57, 138] width 114 height 27
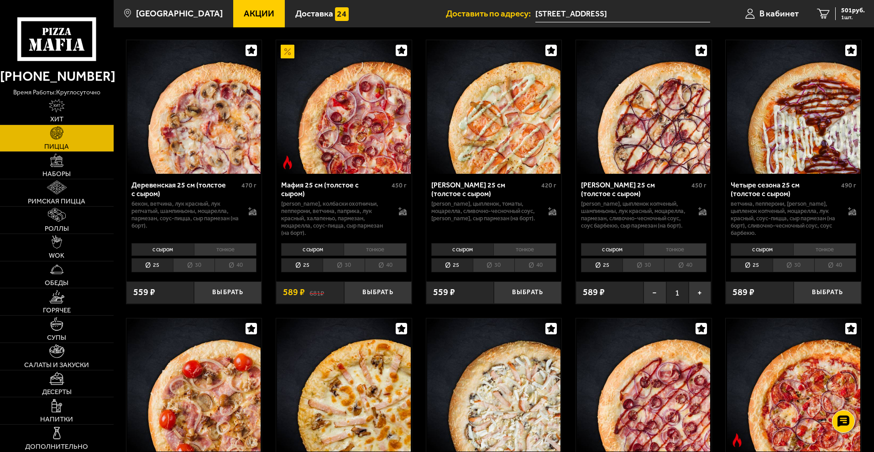
scroll to position [867, 0]
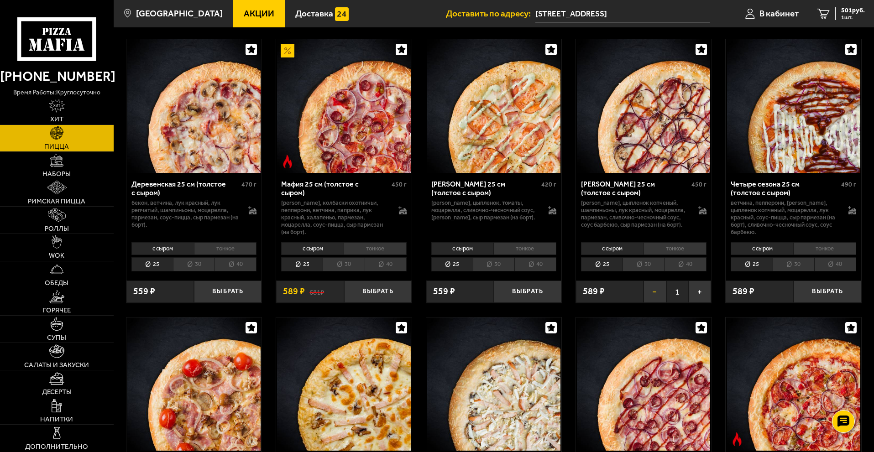
click at [657, 303] on button "−" at bounding box center [654, 292] width 22 height 22
click at [647, 272] on li "30" at bounding box center [643, 264] width 42 height 14
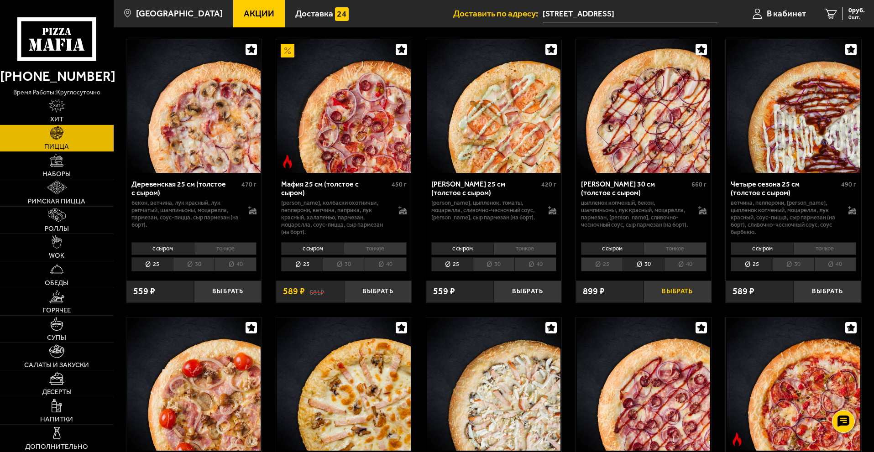
click at [663, 303] on button "Выбрать" at bounding box center [677, 292] width 68 height 22
click at [655, 303] on button "−" at bounding box center [654, 292] width 22 height 22
